Goal: Information Seeking & Learning: Learn about a topic

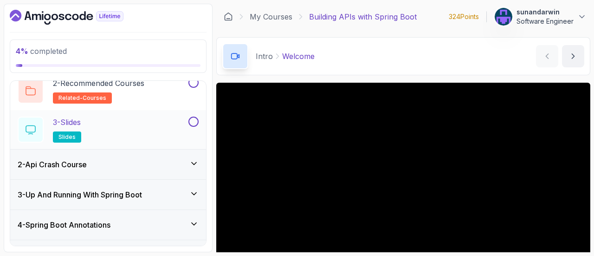
scroll to position [93, 0]
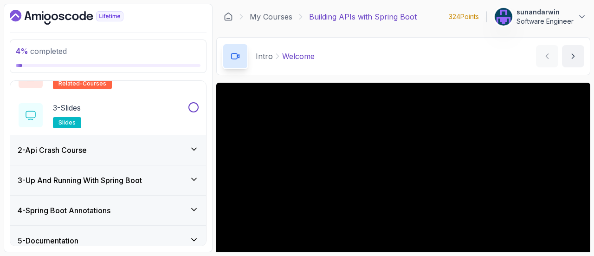
click at [134, 153] on div "2 - Api Crash Course" at bounding box center [108, 149] width 181 height 11
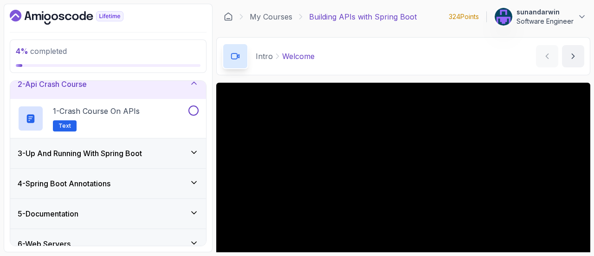
scroll to position [0, 0]
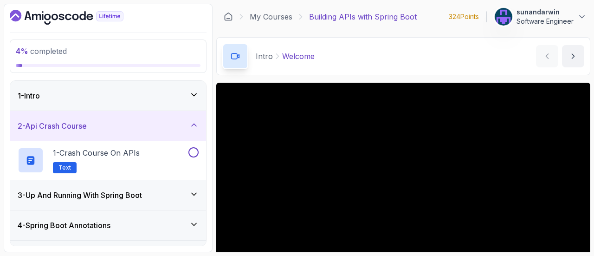
click at [142, 129] on div "2 - Api Crash Course" at bounding box center [108, 125] width 181 height 11
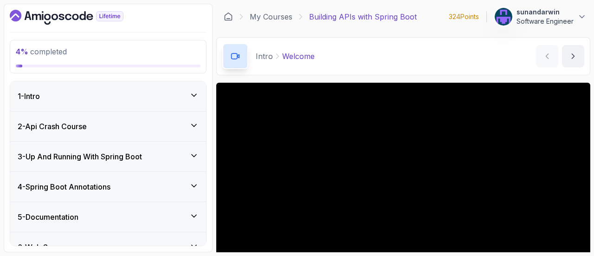
click at [151, 161] on div "3 - Up And Running With Spring Boot" at bounding box center [108, 156] width 196 height 30
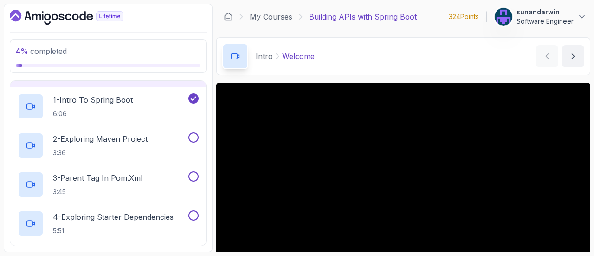
scroll to position [93, 0]
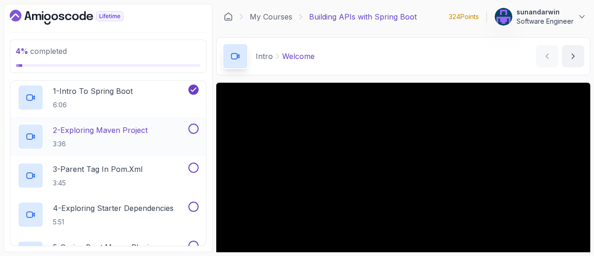
click at [143, 132] on p "2 - Exploring Maven Project" at bounding box center [100, 129] width 95 height 11
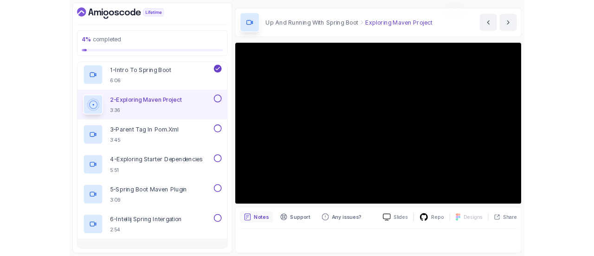
scroll to position [26, 0]
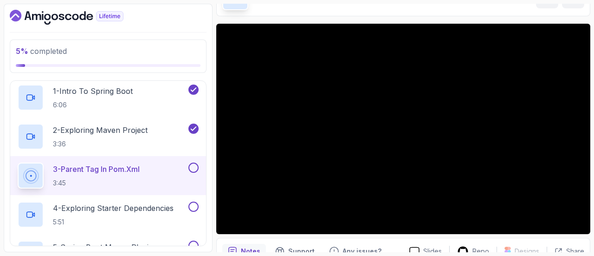
scroll to position [73, 0]
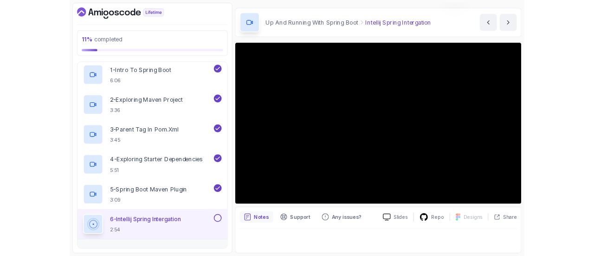
scroll to position [26, 0]
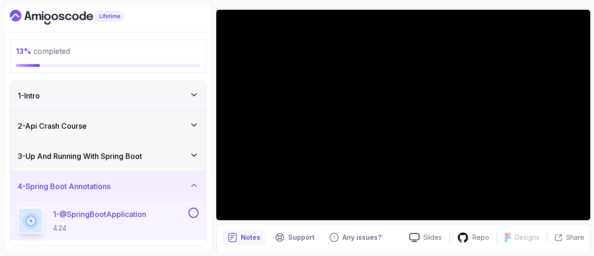
click at [126, 128] on div "2 - Api Crash Course" at bounding box center [108, 125] width 181 height 11
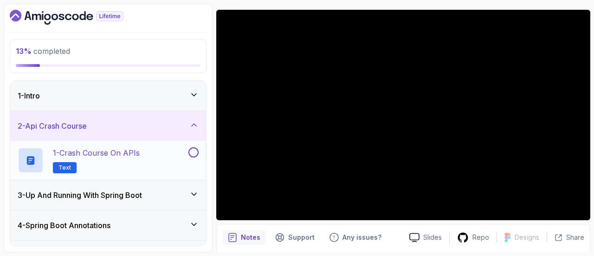
click at [136, 161] on h2 "1 - Crash Course on APIs Text" at bounding box center [96, 160] width 87 height 26
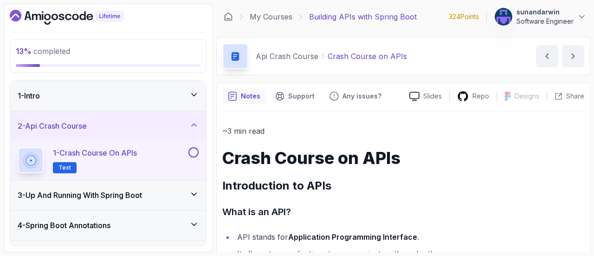
click at [101, 104] on div "1 - Intro" at bounding box center [108, 96] width 196 height 30
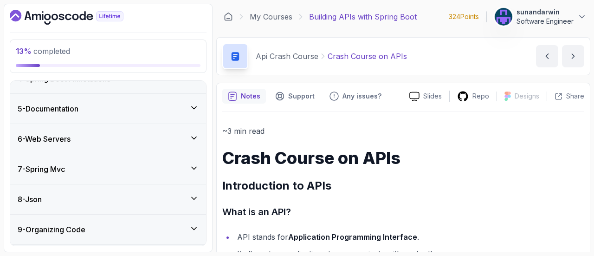
scroll to position [251, 0]
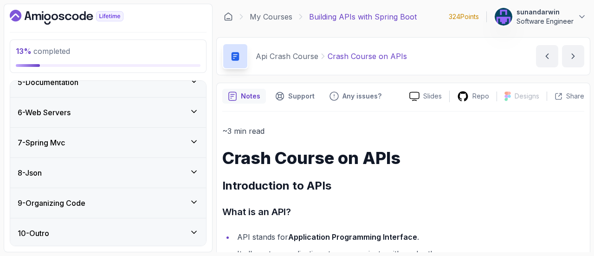
click at [123, 151] on div "7 - Spring Mvc" at bounding box center [108, 143] width 196 height 30
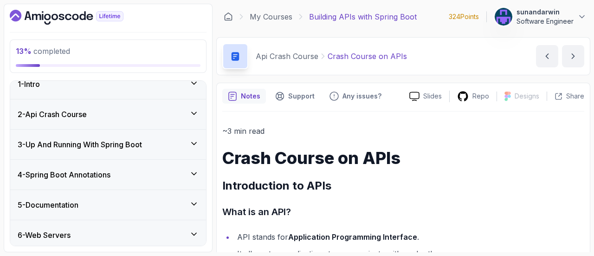
scroll to position [0, 0]
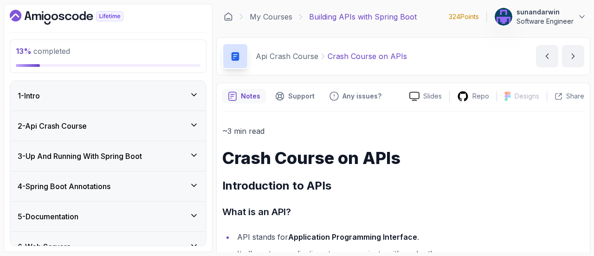
click at [115, 120] on div "2 - Api Crash Course" at bounding box center [108, 125] width 181 height 11
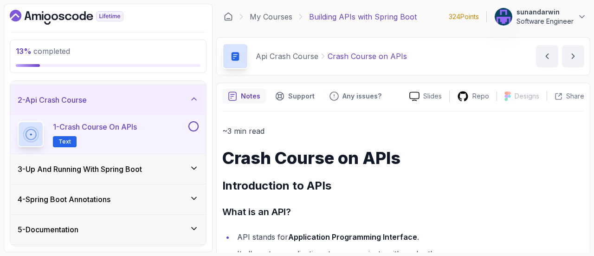
scroll to position [46, 0]
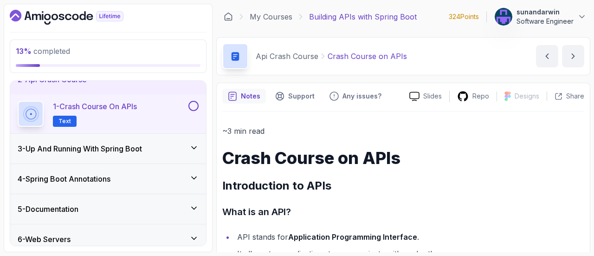
click at [82, 143] on h3 "3 - Up And Running With Spring Boot" at bounding box center [80, 148] width 124 height 11
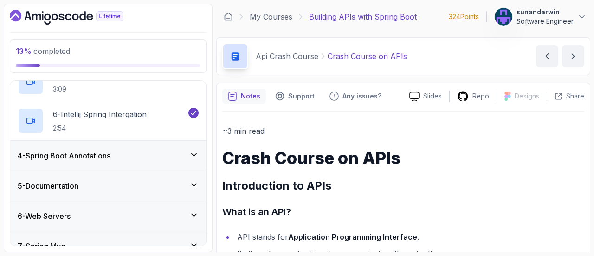
scroll to position [278, 0]
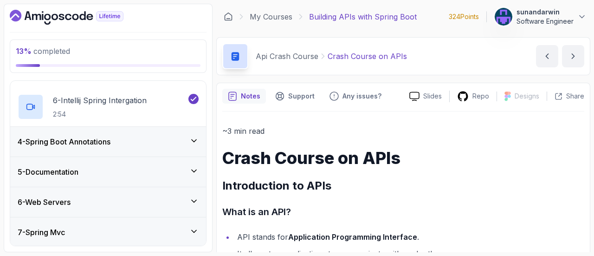
click at [103, 141] on h3 "4 - Spring Boot Annotations" at bounding box center [64, 141] width 93 height 11
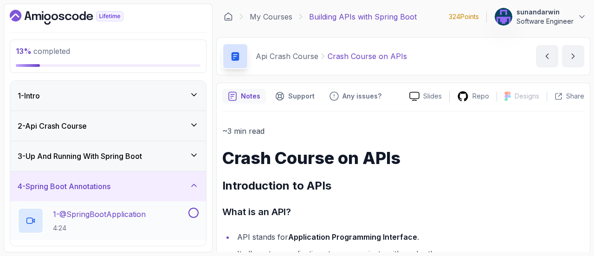
scroll to position [93, 0]
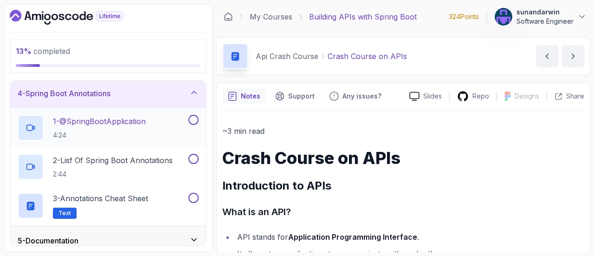
click at [146, 133] on p "4:24" at bounding box center [99, 134] width 93 height 9
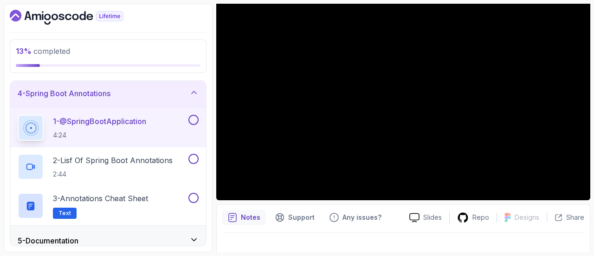
scroll to position [26, 0]
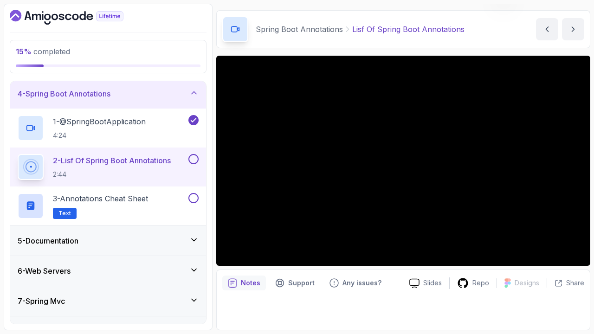
scroll to position [26, 0]
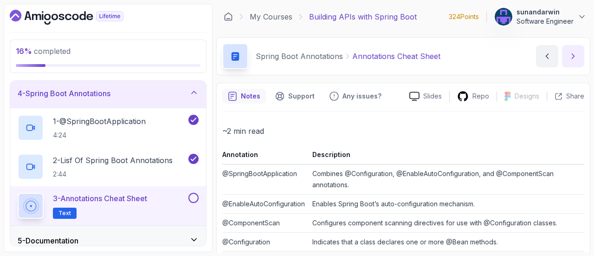
click at [577, 57] on icon "next content" at bounding box center [572, 55] width 9 height 9
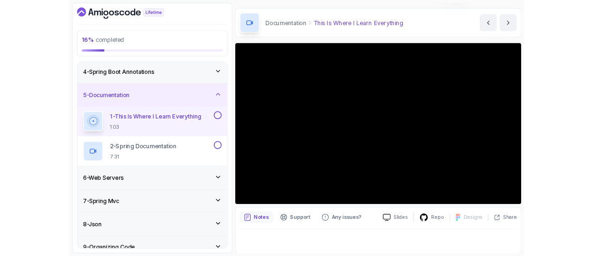
scroll to position [105, 0]
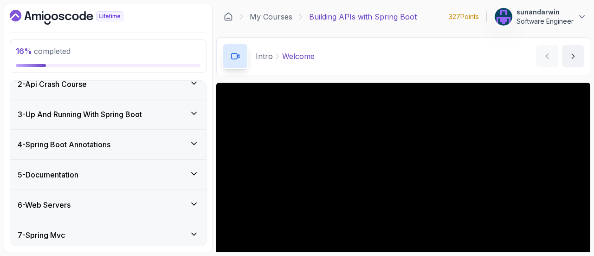
scroll to position [185, 0]
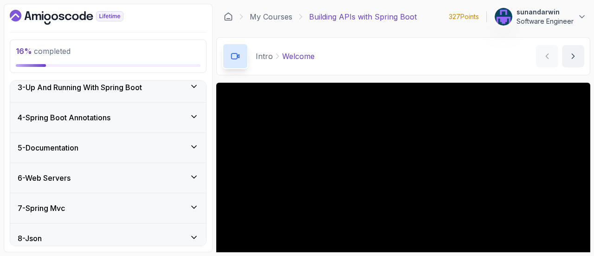
click at [120, 153] on div "5 - Documentation" at bounding box center [108, 148] width 196 height 30
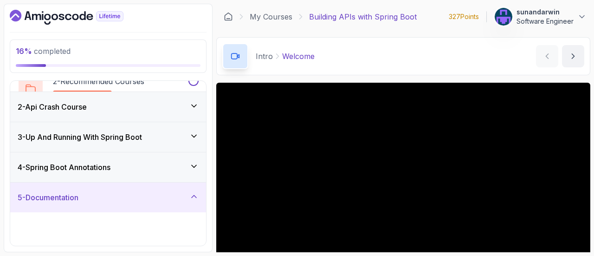
scroll to position [69, 0]
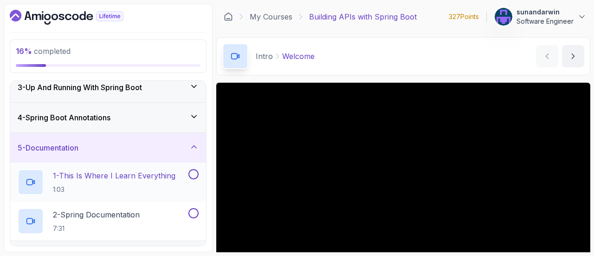
click at [130, 187] on p "1:03" at bounding box center [114, 189] width 122 height 9
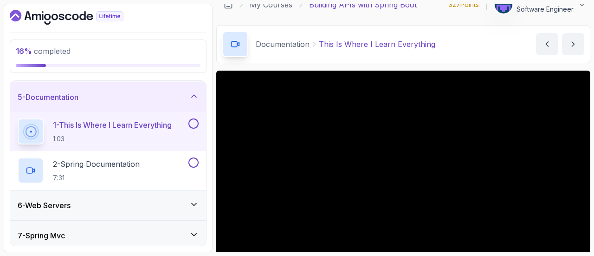
scroll to position [105, 0]
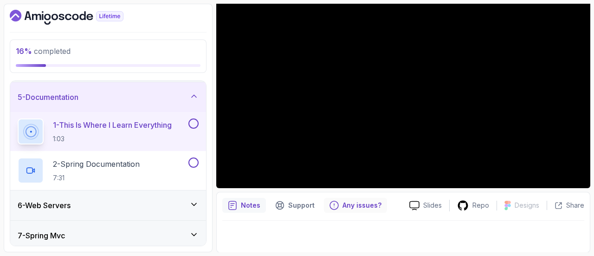
click at [356, 205] on p "Any issues?" at bounding box center [361, 204] width 39 height 9
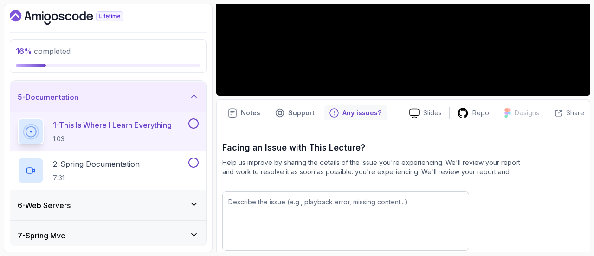
scroll to position [240, 0]
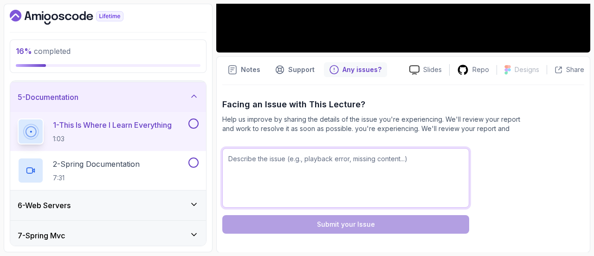
click at [358, 185] on textarea at bounding box center [345, 177] width 247 height 59
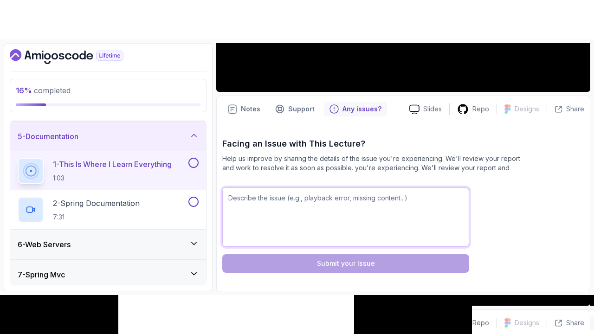
scroll to position [55, 0]
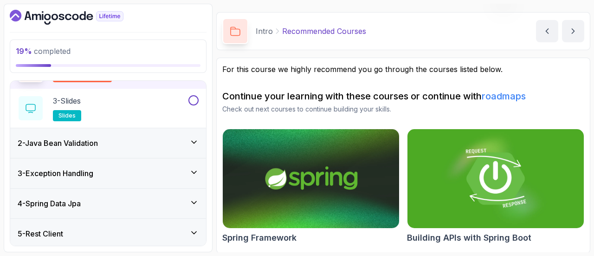
scroll to position [139, 0]
